Goal: Information Seeking & Learning: Learn about a topic

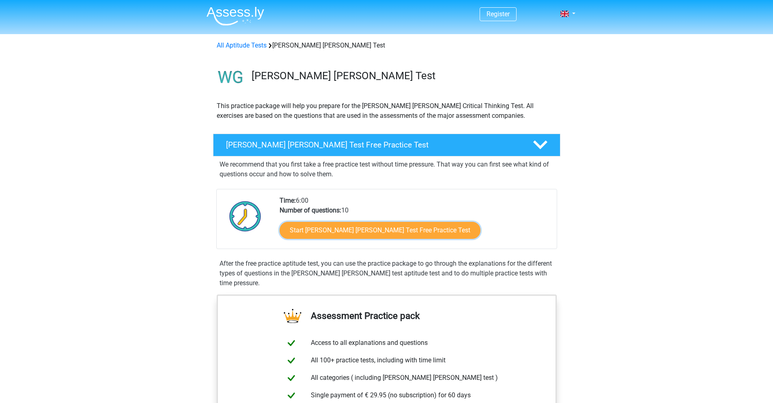
click at [339, 223] on link "Start Watson Glaser Test Free Practice Test" at bounding box center [380, 230] width 201 height 17
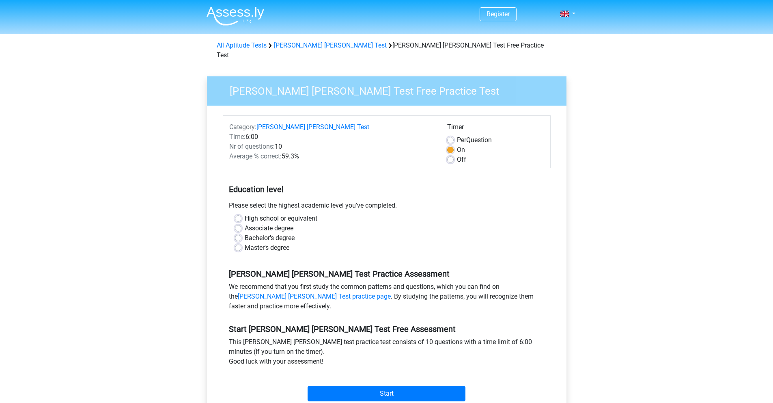
click at [234, 214] on div "High school or equivalent Associate degree Bachelor's degree Master's degree" at bounding box center [387, 233] width 316 height 39
click at [245, 214] on label "High school or equivalent" at bounding box center [281, 219] width 73 height 10
click at [240, 214] on input "High school or equivalent" at bounding box center [238, 218] width 6 height 8
radio input "true"
click at [457, 155] on label "Off" at bounding box center [461, 160] width 9 height 10
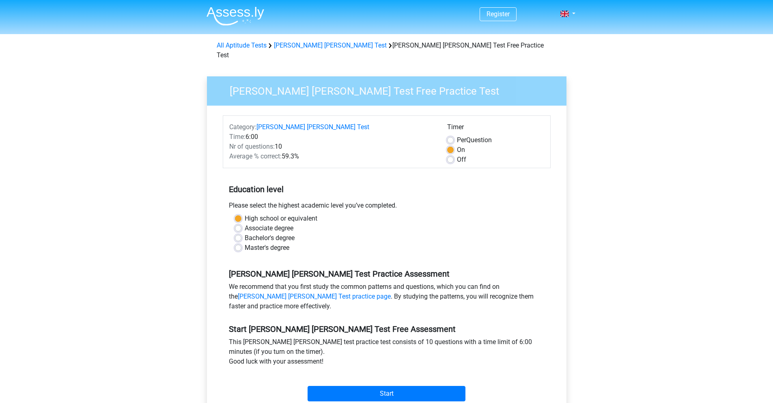
click at [452, 155] on input "Off" at bounding box center [450, 159] width 6 height 8
radio input "true"
click at [457, 145] on label "On" at bounding box center [461, 150] width 8 height 10
click at [453, 145] on input "On" at bounding box center [450, 149] width 6 height 8
radio input "true"
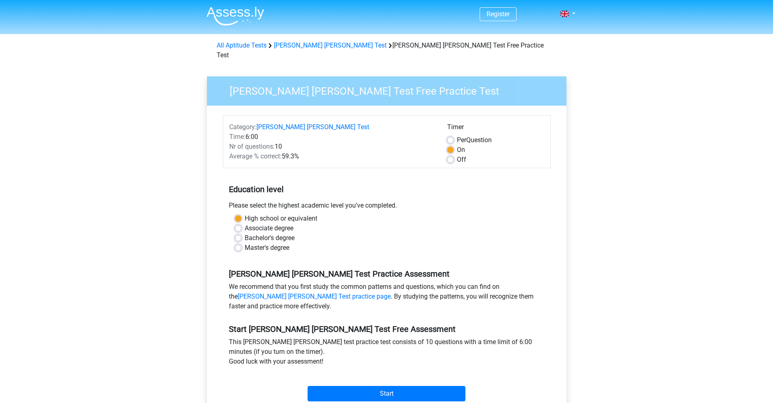
click at [457, 135] on label "Per Question" at bounding box center [474, 140] width 35 height 10
click at [452, 135] on input "Per Question" at bounding box center [450, 139] width 6 height 8
radio input "true"
click at [457, 145] on label "On" at bounding box center [461, 150] width 8 height 10
click at [452, 145] on input "On" at bounding box center [450, 149] width 6 height 8
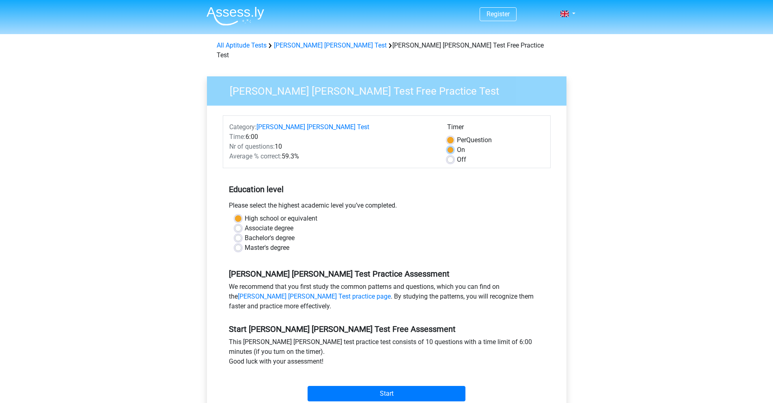
radio input "true"
click at [457, 155] on label "Off" at bounding box center [461, 160] width 9 height 10
click at [448, 155] on input "Off" at bounding box center [450, 159] width 6 height 8
radio input "true"
click at [421, 387] on input "Start" at bounding box center [387, 393] width 158 height 15
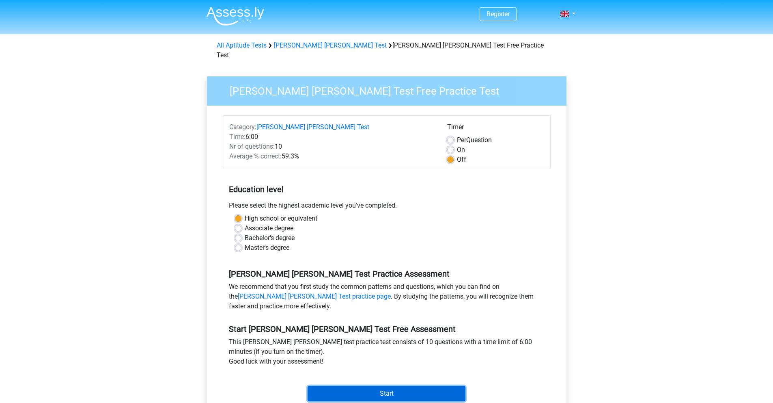
click at [349, 386] on input "Start" at bounding box center [387, 393] width 158 height 15
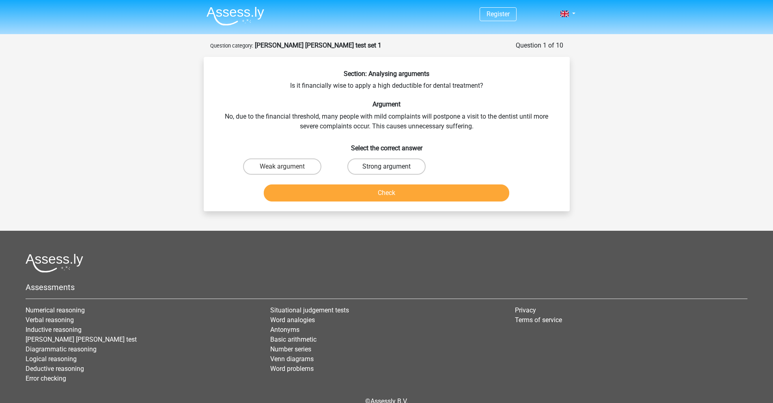
click at [372, 165] on label "Strong argument" at bounding box center [387, 166] width 78 height 16
click at [387, 166] on input "Strong argument" at bounding box center [389, 168] width 5 height 5
radio input "true"
click at [341, 185] on button "Check" at bounding box center [387, 192] width 246 height 17
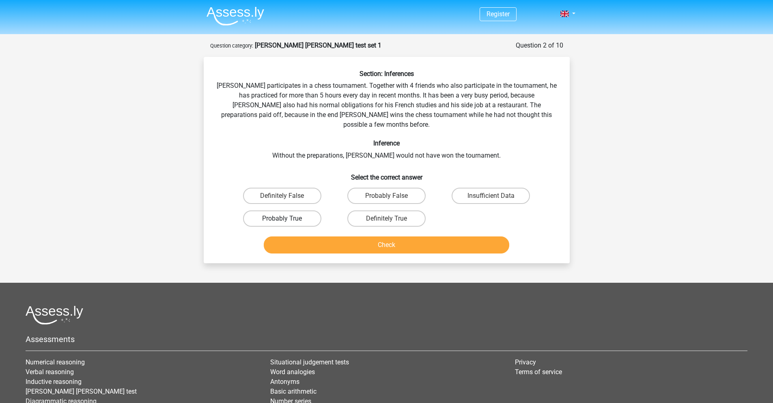
click at [310, 210] on label "Probably True" at bounding box center [282, 218] width 78 height 16
click at [287, 218] on input "Probably True" at bounding box center [284, 220] width 5 height 5
radio input "true"
click at [332, 236] on button "Check" at bounding box center [387, 244] width 246 height 17
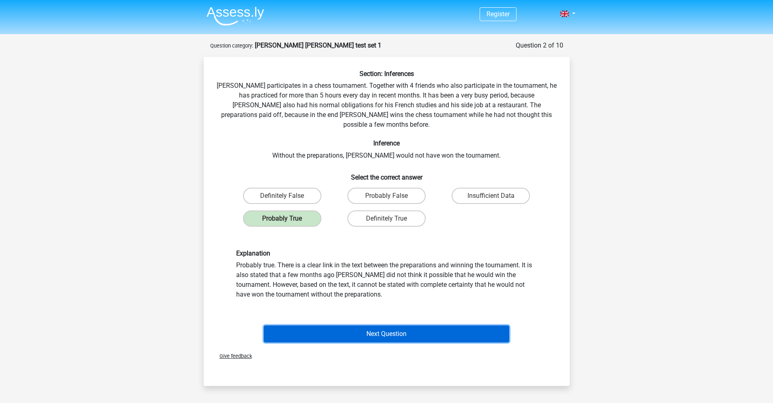
click at [369, 325] on button "Next Question" at bounding box center [387, 333] width 246 height 17
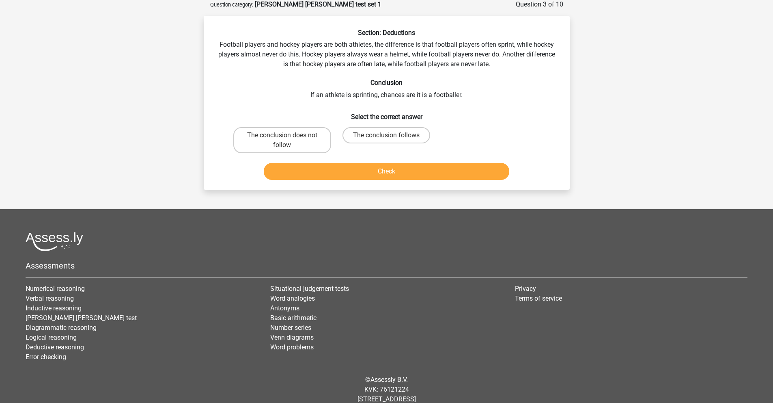
scroll to position [41, 0]
click at [392, 135] on label "The conclusion follows" at bounding box center [387, 135] width 88 height 16
click at [392, 136] on input "The conclusion follows" at bounding box center [389, 138] width 5 height 5
radio input "true"
click at [394, 171] on button "Check" at bounding box center [387, 171] width 246 height 17
